Goal: Task Accomplishment & Management: Complete application form

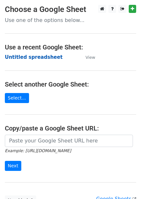
click at [29, 55] on strong "Untitled spreadsheet" at bounding box center [34, 57] width 58 height 6
click at [43, 59] on strong "Untitled spreadsheet" at bounding box center [34, 57] width 58 height 6
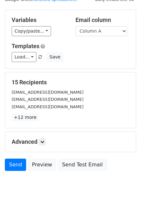
scroll to position [52, 0]
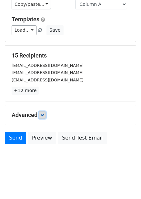
click at [41, 117] on link at bounding box center [42, 115] width 7 height 7
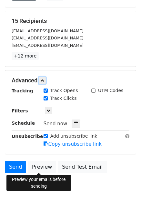
scroll to position [116, 0]
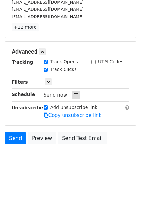
click at [76, 96] on div at bounding box center [76, 95] width 9 height 8
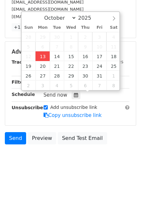
type input "2025-10-13 12:26"
type input "26"
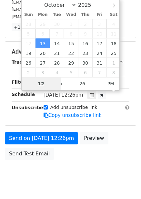
type input "4"
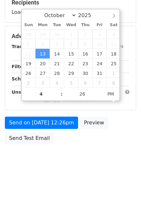
type input "2025-10-13 16:26"
click at [115, 143] on div "Send on Oct 13 at 12:26pm Preview Send Test Email" at bounding box center [70, 132] width 141 height 31
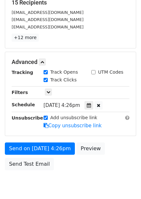
click at [96, 101] on div "Mon, Oct 13, 4:26pm 2025-10-13 16:26" at bounding box center [82, 105] width 76 height 9
click at [92, 108] on div "Mon, Oct 13, 4:26pm 2025-10-13 16:26" at bounding box center [82, 105] width 76 height 9
click at [91, 105] on icon at bounding box center [89, 105] width 4 height 5
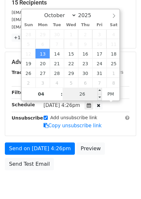
click at [93, 94] on input "26" at bounding box center [82, 94] width 39 height 13
type input "0"
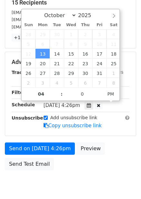
type input "2025-10-13 16:00"
click at [124, 143] on div "Send on Oct 13 at 4:26pm Preview Send Test Email" at bounding box center [70, 158] width 141 height 31
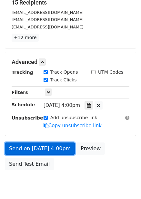
click at [63, 146] on link "Send on Oct 13 at 4:00pm" at bounding box center [40, 149] width 70 height 12
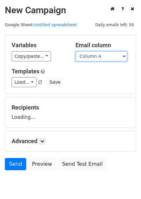
click at [103, 57] on select "Column A Column B Column C Column D Column E Column F" at bounding box center [102, 56] width 52 height 10
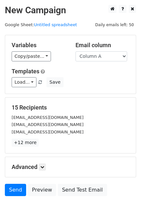
click at [93, 81] on div "Load... No templates saved Save" at bounding box center [71, 82] width 128 height 10
click at [103, 54] on select "Column A Column B Column C Column D Column E Column F" at bounding box center [102, 56] width 52 height 10
select select "Column B"
click at [76, 51] on select "Column A Column B Column C Column D Column E Column F" at bounding box center [102, 56] width 52 height 10
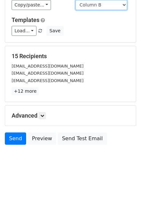
scroll to position [52, 0]
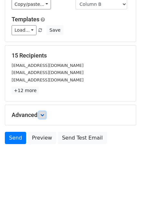
click at [43, 116] on icon at bounding box center [42, 115] width 4 height 4
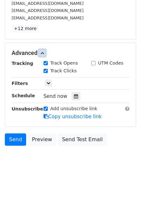
scroll to position [115, 0]
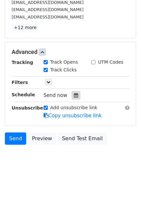
click at [75, 93] on icon at bounding box center [76, 95] width 4 height 5
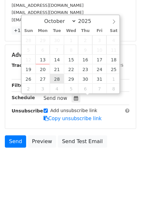
scroll to position [116, 0]
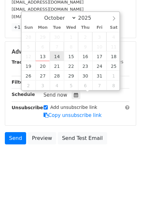
type input "2025-10-14 12:00"
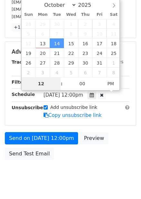
scroll to position [105, 0]
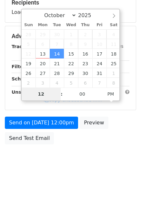
type input "5"
type input "2025-10-14 17:00"
click at [109, 152] on body "New Campaign Daily emails left: 50 Google Sheet: Untitled spreadsheet Variables…" at bounding box center [70, 37] width 141 height 274
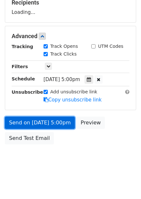
click at [55, 124] on link "Send on Oct 14 at 5:00pm" at bounding box center [40, 123] width 70 height 12
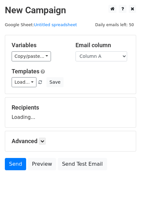
drag, startPoint x: 115, startPoint y: 58, endPoint x: 103, endPoint y: 63, distance: 13.5
click at [115, 58] on select "Column A Column B Column C Column D Column E Column F" at bounding box center [102, 56] width 52 height 10
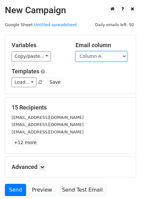
drag, startPoint x: 114, startPoint y: 56, endPoint x: 111, endPoint y: 59, distance: 4.4
click at [114, 56] on select "Column A Column B Column C Column D Column E Column F" at bounding box center [102, 56] width 52 height 10
select select "Column C"
click at [76, 51] on select "Column A Column B Column C Column D Column E Column F" at bounding box center [102, 56] width 52 height 10
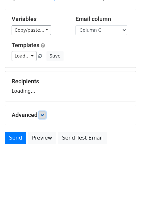
click at [44, 113] on icon at bounding box center [42, 115] width 4 height 4
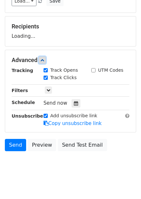
scroll to position [82, 0]
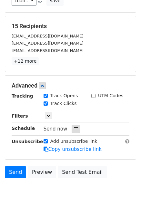
click at [72, 126] on div at bounding box center [76, 129] width 9 height 8
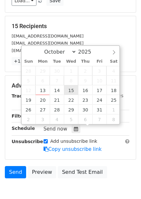
type input "2025-10-15 12:00"
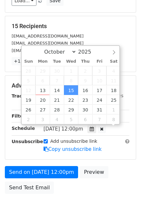
scroll to position [0, 0]
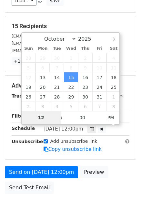
type input "6"
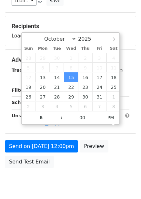
type input "2025-10-15 18:00"
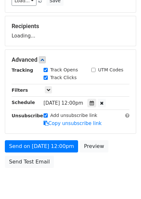
click at [106, 146] on div "Send on Oct 15 at 12:00pm Preview Send Test Email" at bounding box center [70, 155] width 141 height 31
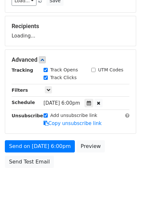
click at [56, 156] on div "Send on Oct 15 at 6:00pm Preview Send Test Email" at bounding box center [70, 155] width 141 height 31
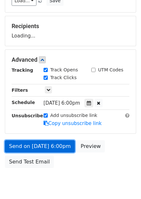
click at [65, 149] on link "Send on Oct 15 at 6:00pm" at bounding box center [40, 146] width 70 height 12
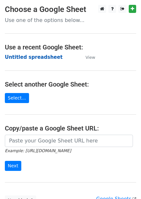
click at [36, 56] on strong "Untitled spreadsheet" at bounding box center [34, 57] width 58 height 6
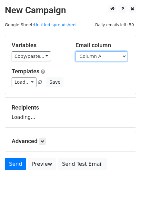
drag, startPoint x: 0, startPoint y: 0, endPoint x: 92, endPoint y: 57, distance: 108.0
click at [92, 55] on select "Column A Column B Column C Column D Column E Column F" at bounding box center [102, 56] width 52 height 10
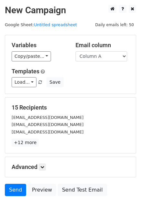
drag, startPoint x: 92, startPoint y: 61, endPoint x: 90, endPoint y: 96, distance: 35.3
click at [93, 91] on div "Variables Copy/paste... {{Column A}} {{Column B}} {{Column C}} {{Column D}} {{C…" at bounding box center [70, 64] width 131 height 59
click at [104, 59] on select "Column A Column B Column C Column D Column E Column F" at bounding box center [102, 56] width 52 height 10
select select "Column D"
click at [76, 51] on select "Column A Column B Column C Column D Column E Column F" at bounding box center [102, 56] width 52 height 10
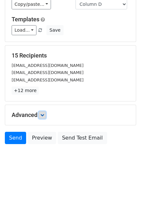
click at [44, 116] on icon at bounding box center [42, 115] width 4 height 4
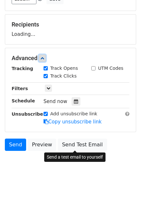
scroll to position [87, 0]
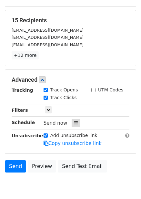
click at [75, 121] on div at bounding box center [76, 123] width 9 height 8
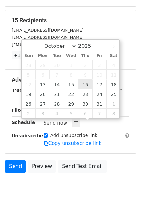
type input "2025-10-16 12:00"
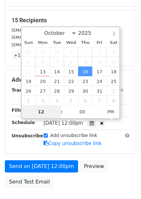
type input "7"
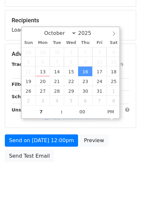
type input "2025-10-16 19:00"
click at [113, 154] on div "Send on Oct 16 at 12:00pm Preview Send Test Email" at bounding box center [70, 150] width 141 height 31
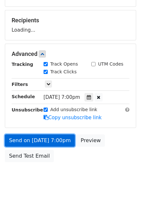
click at [62, 145] on link "Send on Oct 16 at 7:00pm" at bounding box center [40, 141] width 70 height 12
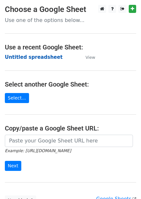
click at [44, 57] on strong "Untitled spreadsheet" at bounding box center [34, 57] width 58 height 6
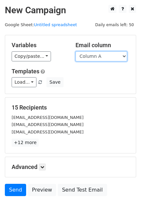
click at [106, 55] on select "Column A Column B Column C Column D Column E Column F" at bounding box center [102, 56] width 52 height 10
select select "Column E"
click at [76, 51] on select "Column A Column B Column C Column D Column E Column F" at bounding box center [102, 56] width 52 height 10
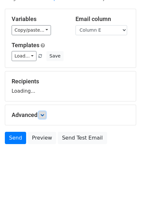
click at [43, 116] on icon at bounding box center [42, 115] width 4 height 4
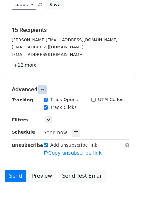
scroll to position [78, 0]
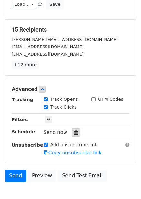
click at [75, 131] on icon at bounding box center [76, 132] width 4 height 5
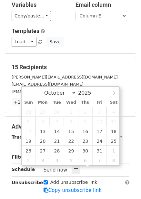
scroll to position [116, 0]
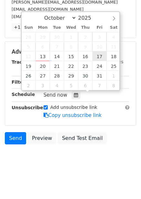
type input "2025-10-17 12:00"
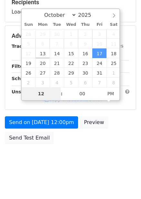
scroll to position [105, 0]
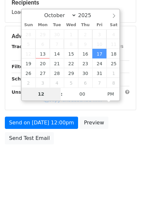
type input "8"
type input "2025-10-17 20:00"
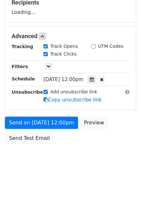
click at [97, 150] on body "New Campaign Daily emails left: 50 Google Sheet: Untitled spreadsheet Variables…" at bounding box center [70, 37] width 141 height 274
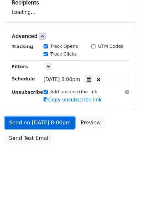
click at [62, 123] on link "Send on Oct 17 at 8:00pm" at bounding box center [40, 123] width 70 height 12
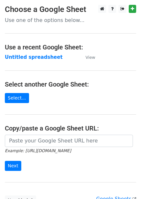
click at [28, 59] on strong "Untitled spreadsheet" at bounding box center [34, 57] width 58 height 6
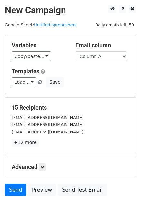
click at [110, 55] on select "Column A Column B Column C Column D Column E Column F" at bounding box center [102, 56] width 52 height 10
click at [107, 59] on select "Column A Column B Column C Column D Column E Column F" at bounding box center [102, 56] width 52 height 10
select select "Column F"
click at [76, 51] on select "Column A Column B Column C Column D Column E Column F" at bounding box center [102, 56] width 52 height 10
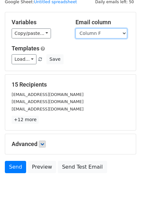
scroll to position [52, 0]
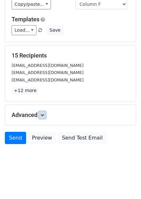
click at [44, 113] on icon at bounding box center [42, 115] width 4 height 4
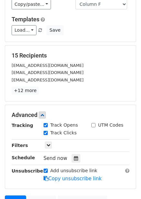
click at [78, 156] on div "Send now" at bounding box center [82, 158] width 76 height 9
click at [75, 159] on div at bounding box center [76, 158] width 9 height 8
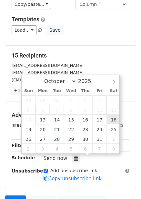
type input "[DATE] 12:00"
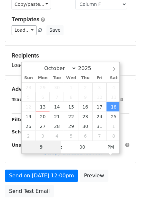
type input "9"
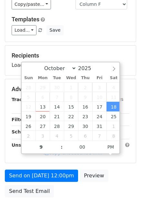
type input "[DATE] 21:00"
type input "09"
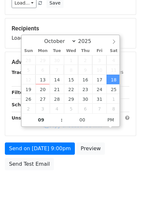
scroll to position [105, 0]
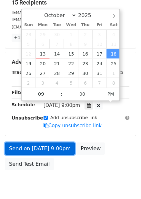
click at [66, 148] on link "Send on [DATE] 9:00pm" at bounding box center [40, 149] width 70 height 12
